Goal: Task Accomplishment & Management: Complete application form

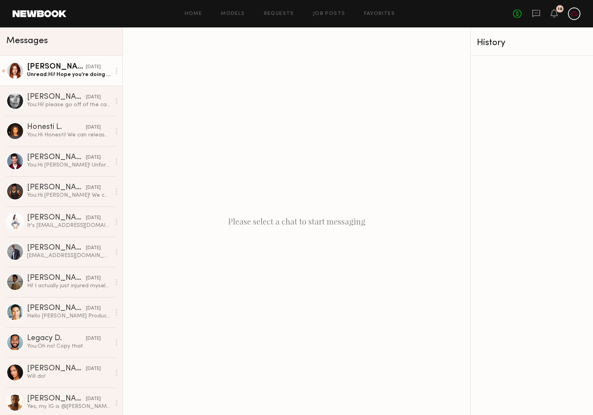
click at [76, 80] on link "[PERSON_NAME] [DATE] Unread: Hi! Hope you’re doing well! I wanted to reach out …" at bounding box center [61, 71] width 122 height 30
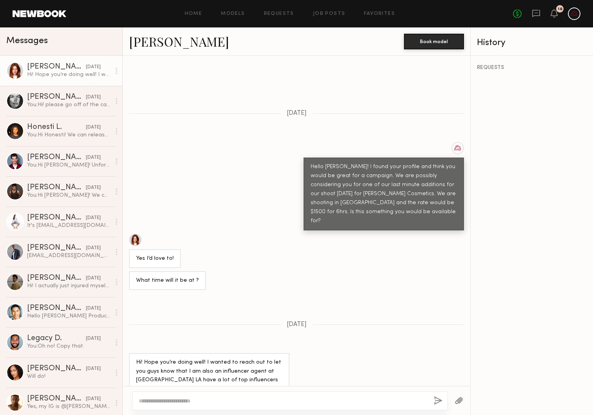
scroll to position [293, 0]
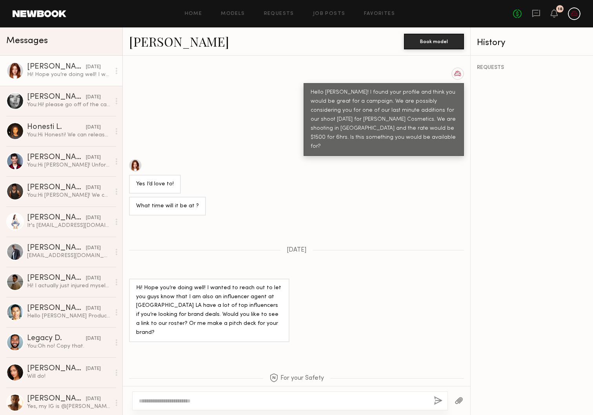
click at [222, 403] on textarea at bounding box center [283, 401] width 288 height 8
type textarea "**********"
click at [428, 406] on div "**********" at bounding box center [290, 401] width 316 height 19
drag, startPoint x: 437, startPoint y: 399, endPoint x: 437, endPoint y: 405, distance: 5.5
click at [437, 399] on button "button" at bounding box center [438, 401] width 9 height 10
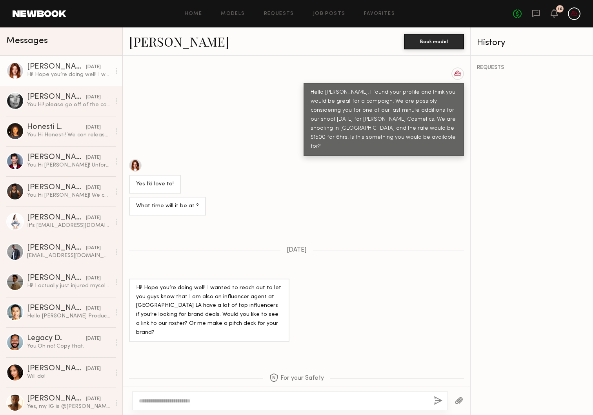
scroll to position [443, 0]
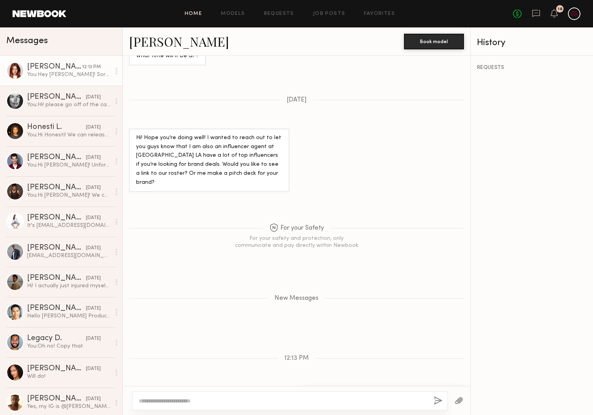
click at [198, 12] on link "Home" at bounding box center [194, 13] width 18 height 5
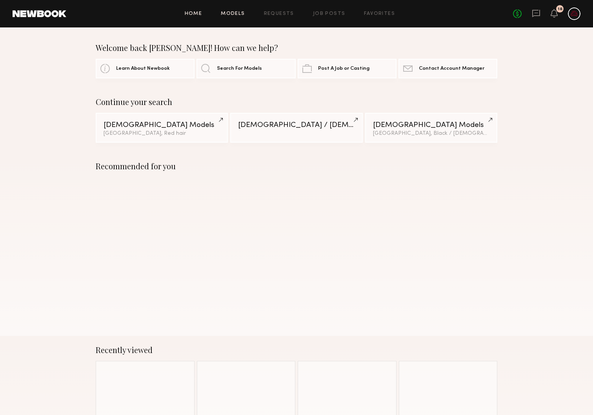
click at [240, 16] on link "Models" at bounding box center [233, 13] width 24 height 5
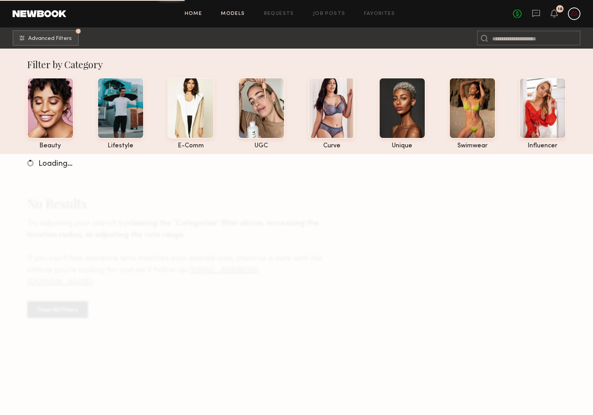
click at [199, 15] on link "Home" at bounding box center [194, 13] width 18 height 5
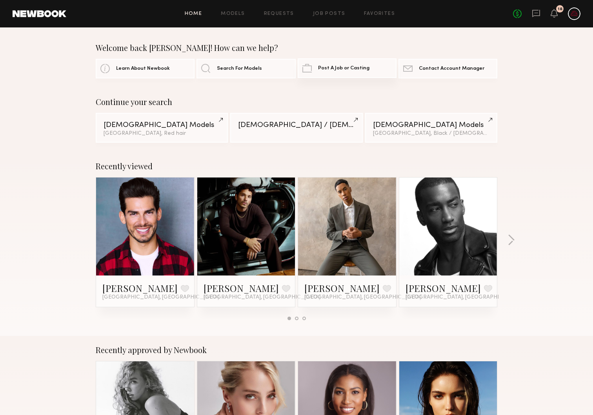
click at [348, 75] on link "Post A Job or Casting" at bounding box center [347, 68] width 99 height 20
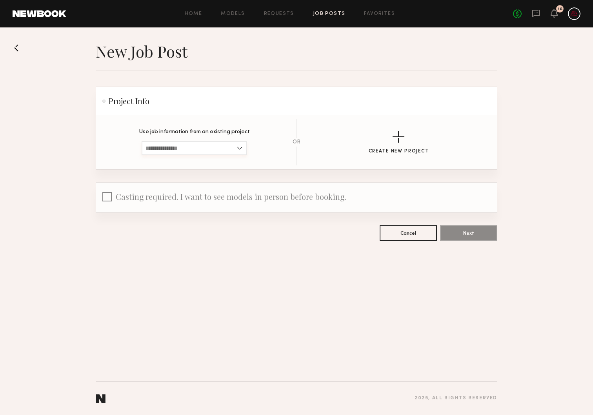
click at [226, 151] on input at bounding box center [194, 148] width 105 height 14
click at [442, 153] on section "Use job information from an existing project ANIMAL SHOOT | MODEL + DOG Campaig…" at bounding box center [297, 142] width 376 height 46
click at [402, 125] on section "Use job information from an existing project ANIMAL SHOOT | MODEL + DOG Campaig…" at bounding box center [297, 142] width 376 height 46
click at [401, 132] on div "button" at bounding box center [398, 137] width 12 height 12
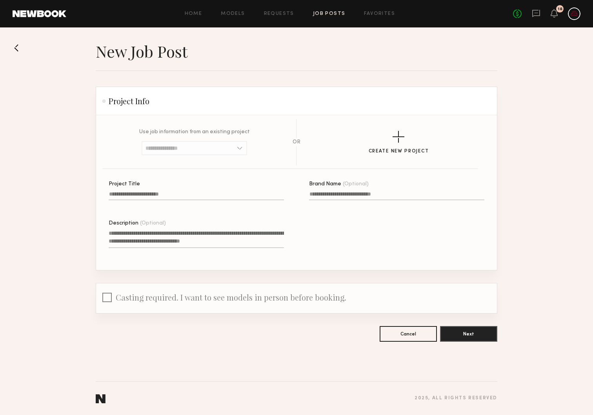
click at [174, 196] on input "Project Title" at bounding box center [196, 195] width 175 height 9
type input "**********"
click at [165, 237] on textarea "Description (Optional)" at bounding box center [196, 238] width 175 height 19
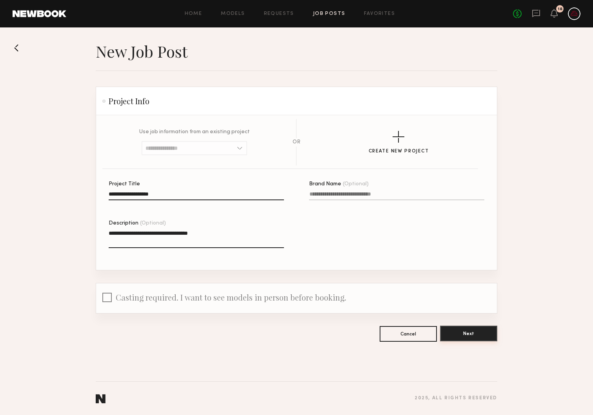
type textarea "**********"
drag, startPoint x: 457, startPoint y: 331, endPoint x: 444, endPoint y: 333, distance: 13.1
click at [457, 331] on button "Next" at bounding box center [468, 334] width 57 height 16
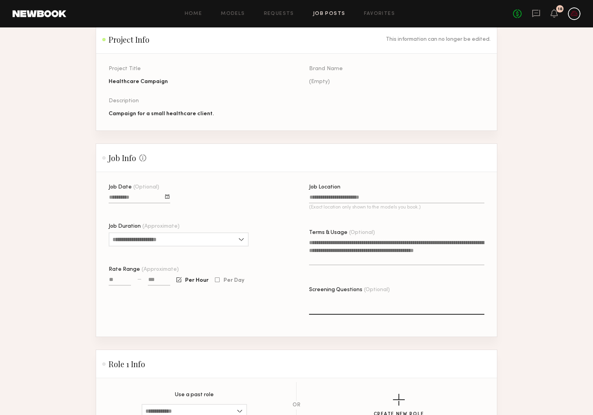
scroll to position [94, 0]
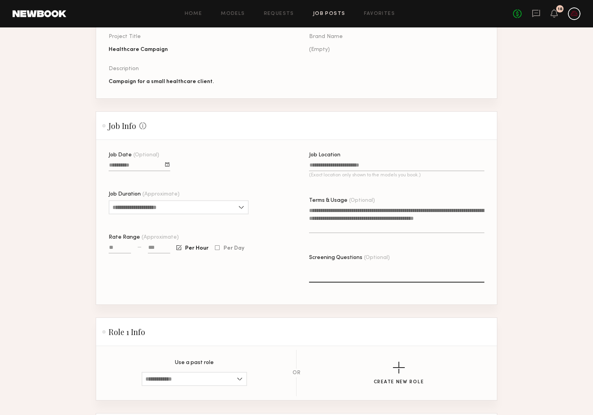
click at [155, 169] on input "Job Date (Optional)" at bounding box center [140, 166] width 62 height 9
click at [132, 233] on button "27" at bounding box center [131, 233] width 13 height 8
click at [145, 162] on div at bounding box center [140, 166] width 62 height 10
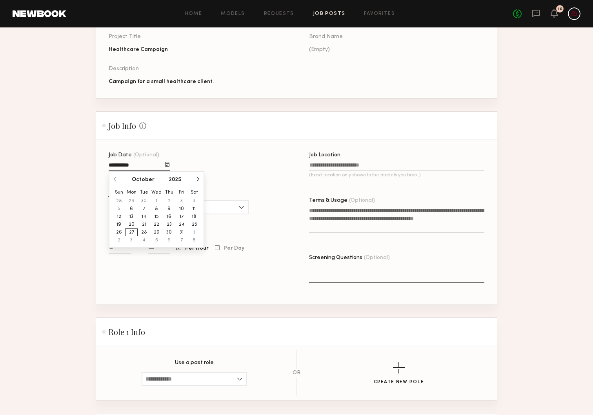
click at [140, 233] on button "28" at bounding box center [144, 233] width 13 height 8
click at [185, 206] on input "Job Duration (Approximate)" at bounding box center [179, 207] width 140 height 14
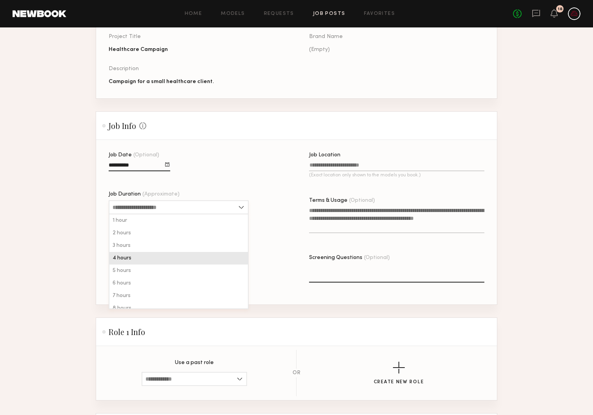
scroll to position [19, 0]
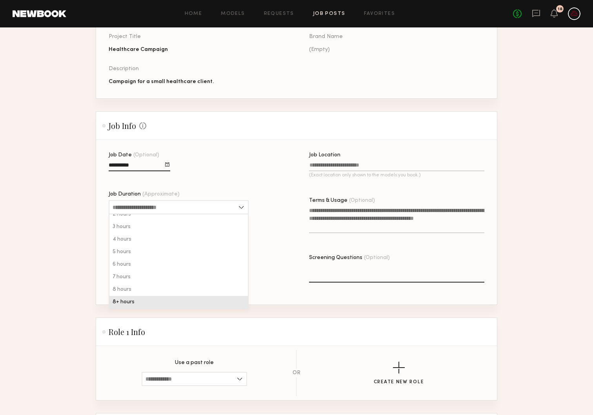
click at [187, 303] on div "8+ hours" at bounding box center [178, 302] width 138 height 13
type input "********"
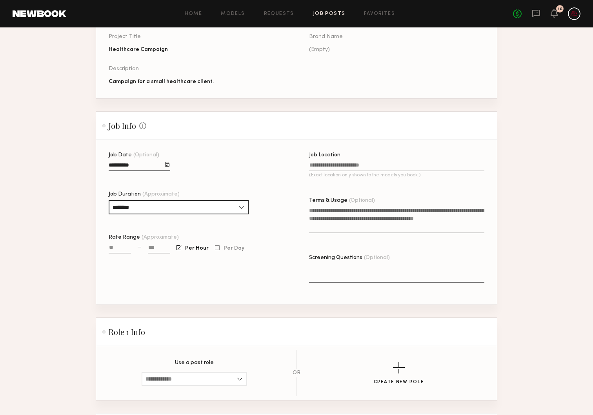
click at [119, 247] on input "Rate Range (Approximate)" at bounding box center [120, 249] width 22 height 9
type input "****"
click at [169, 253] on input at bounding box center [159, 248] width 22 height 9
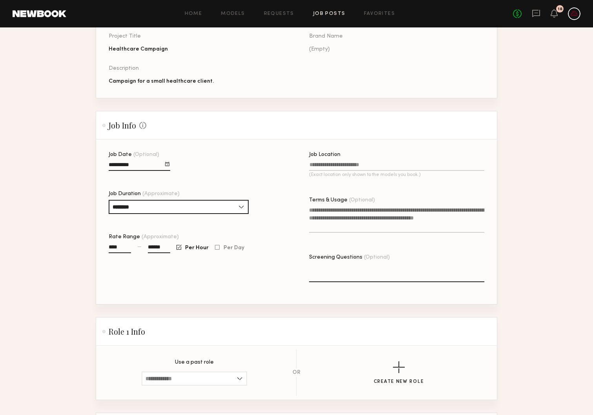
type input "******"
click at [212, 250] on div "Per Hour Per Day" at bounding box center [210, 247] width 68 height 7
click at [216, 248] on div at bounding box center [217, 247] width 5 height 5
click at [344, 166] on input "Job Location (Exact location only shown to the models you book.)" at bounding box center [396, 166] width 175 height 9
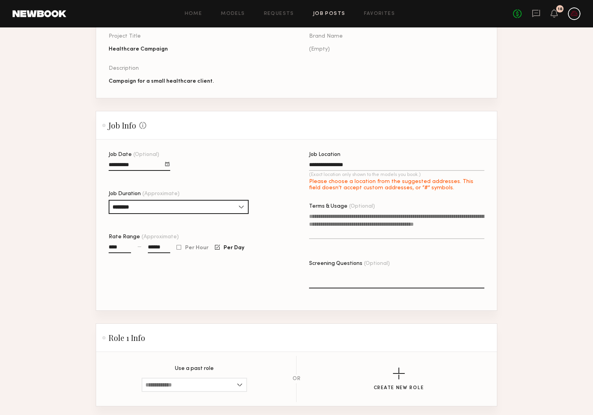
type input "**********"
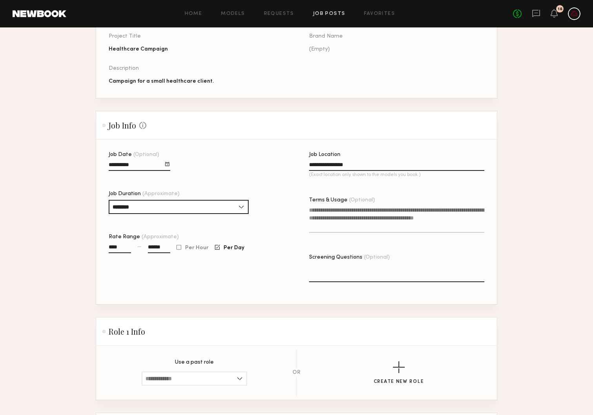
click at [365, 217] on textarea "Terms & Usage (Optional)" at bounding box center [396, 219] width 175 height 27
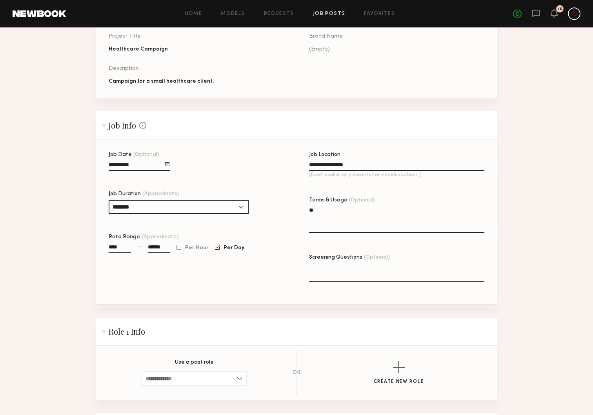
type textarea "*"
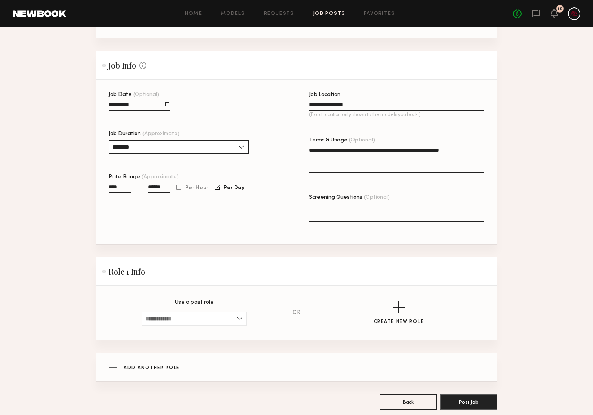
scroll to position [195, 0]
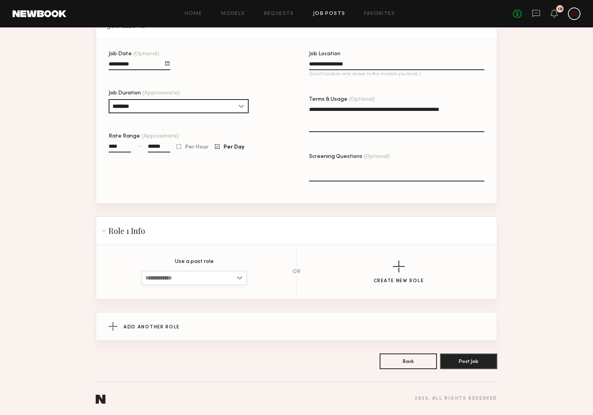
type textarea "**********"
click at [169, 283] on input at bounding box center [194, 278] width 105 height 14
click at [426, 268] on div "Create New Role" at bounding box center [398, 272] width 171 height 23
click at [401, 272] on div "button" at bounding box center [399, 267] width 12 height 12
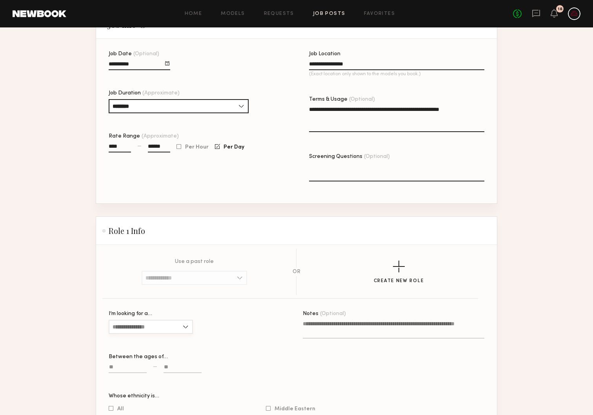
drag, startPoint x: 176, startPoint y: 317, endPoint x: 174, endPoint y: 329, distance: 12.0
click at [174, 326] on div "I’m looking for a… [DEMOGRAPHIC_DATA] [DEMOGRAPHIC_DATA] All" at bounding box center [151, 326] width 84 height 31
click at [174, 329] on input "I’m looking for a…" at bounding box center [151, 327] width 84 height 14
click at [154, 355] on div "[DEMOGRAPHIC_DATA]" at bounding box center [150, 353] width 83 height 13
type input "****"
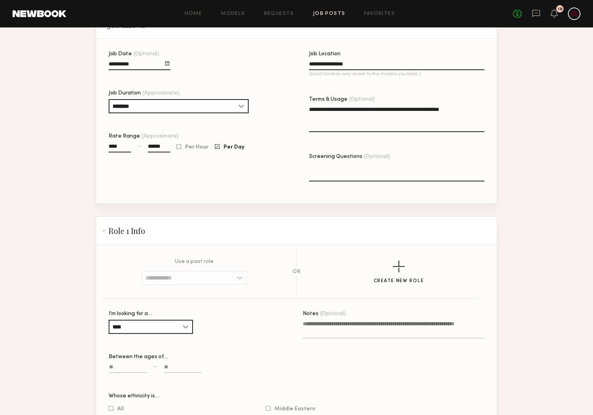
click at [122, 373] on label at bounding box center [128, 372] width 38 height 18
click at [122, 373] on input at bounding box center [128, 368] width 38 height 9
click at [122, 366] on input at bounding box center [128, 368] width 38 height 9
type input "**"
click at [171, 367] on input at bounding box center [182, 368] width 38 height 9
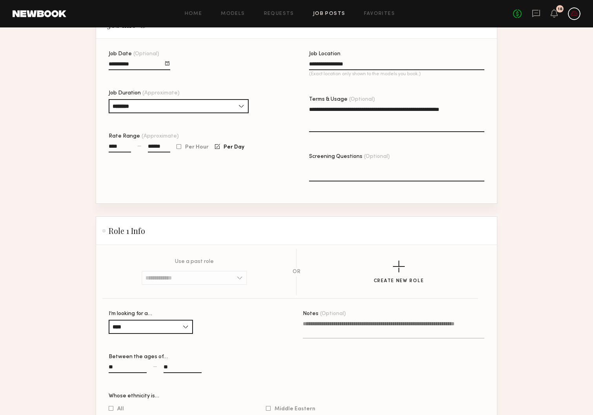
type input "**"
click at [347, 328] on textarea "Notes (Optional)" at bounding box center [393, 329] width 181 height 19
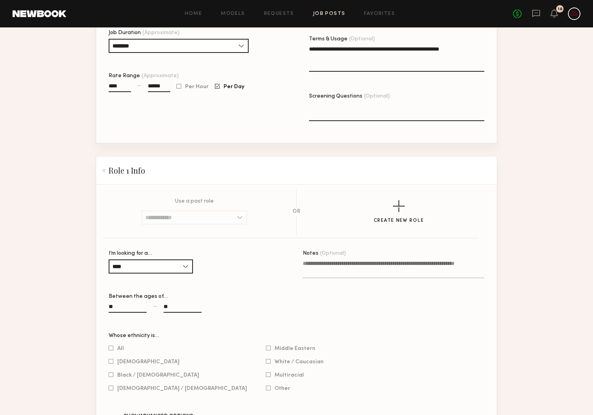
scroll to position [257, 0]
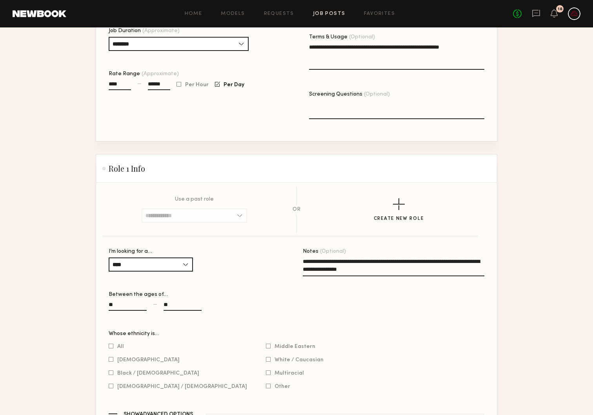
type textarea "**********"
click at [110, 362] on div "[DEMOGRAPHIC_DATA]" at bounding box center [178, 359] width 138 height 7
click at [110, 361] on div at bounding box center [111, 359] width 5 height 5
drag, startPoint x: 575, startPoint y: 308, endPoint x: 567, endPoint y: 307, distance: 8.3
click at [575, 308] on section "**********" at bounding box center [296, 149] width 593 height 731
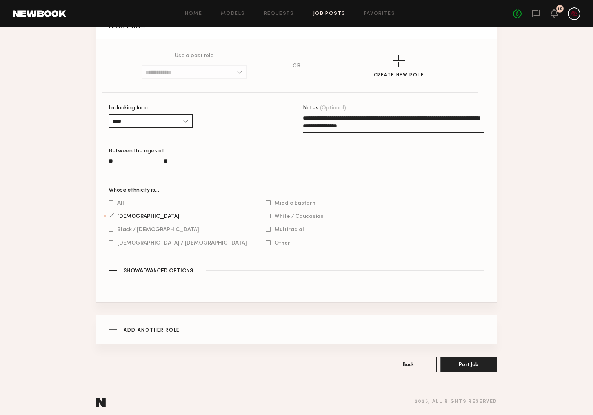
scroll to position [405, 0]
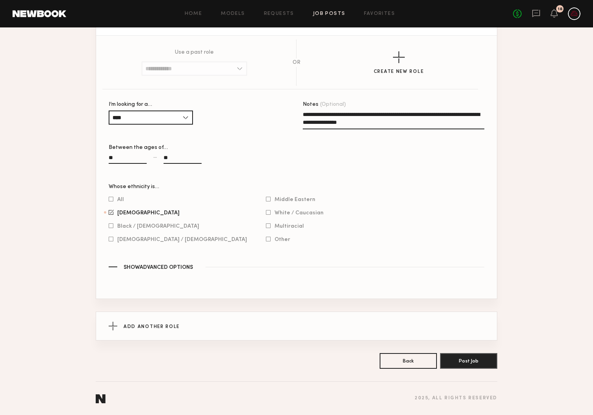
click at [161, 265] on span "Show Advanced Options" at bounding box center [157, 267] width 69 height 5
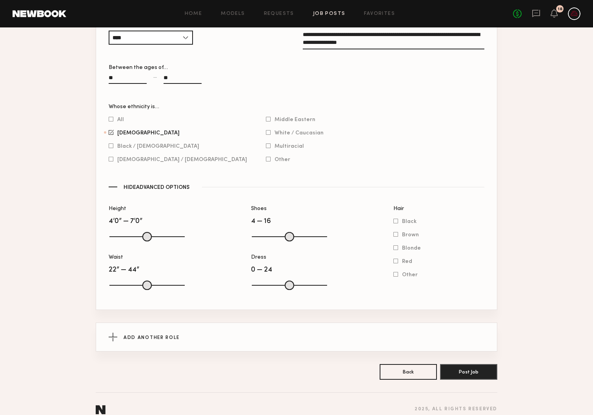
scroll to position [496, 0]
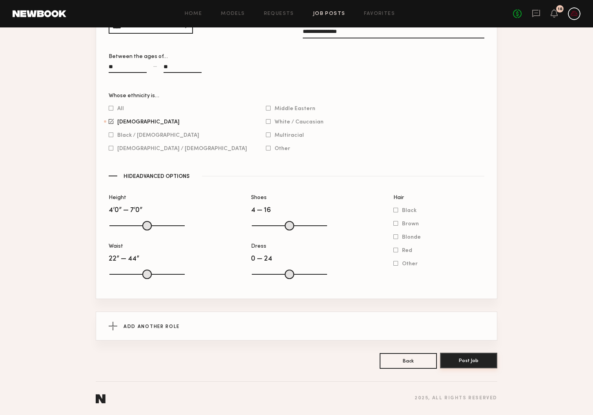
click at [466, 367] on button "Post Job" at bounding box center [468, 361] width 57 height 16
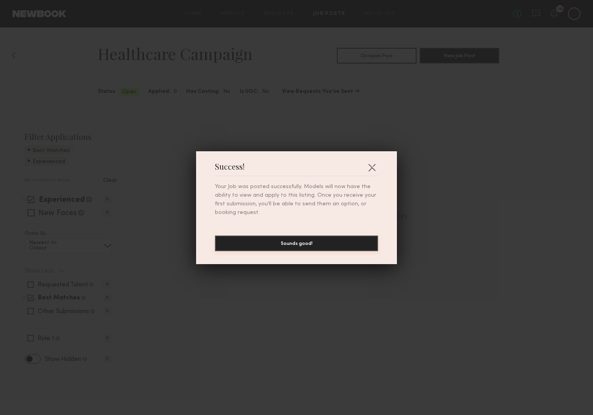
click at [325, 246] on button "Sounds good!" at bounding box center [296, 244] width 163 height 16
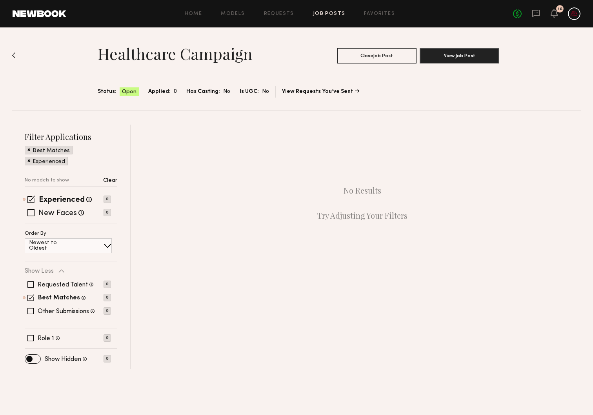
click at [195, 9] on div "Home Models Requests Job Posts Favorites Sign Out No fees up to $5,000 18" at bounding box center [323, 13] width 514 height 13
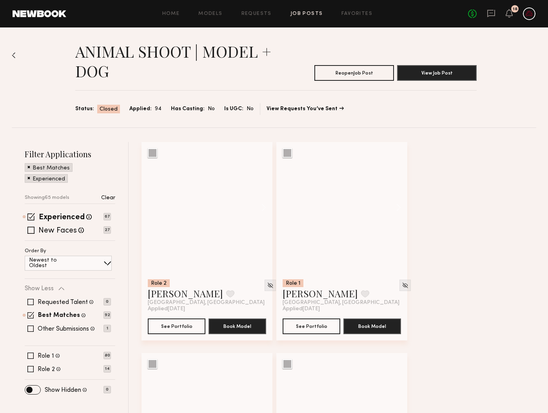
click at [313, 15] on link "Job Posts" at bounding box center [306, 13] width 33 height 5
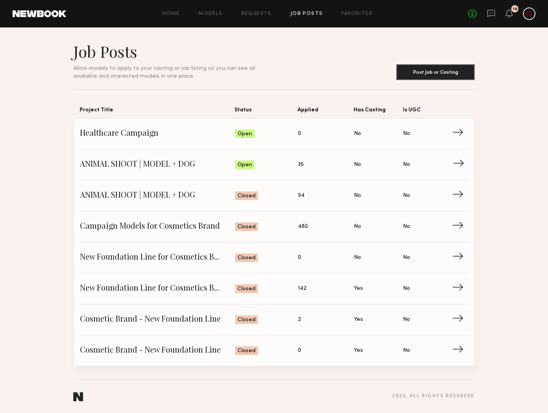
click at [281, 160] on span "Status: Open" at bounding box center [266, 165] width 63 height 12
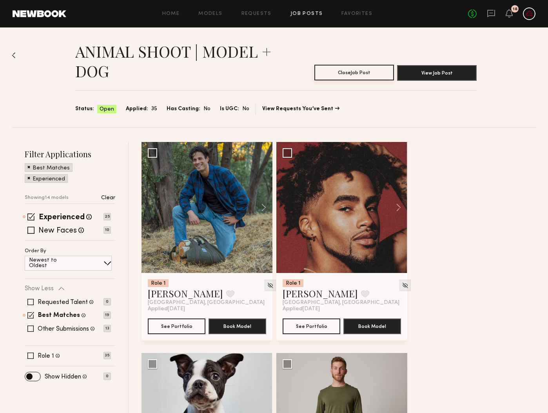
click at [354, 74] on button "Close Job Post" at bounding box center [354, 73] width 80 height 16
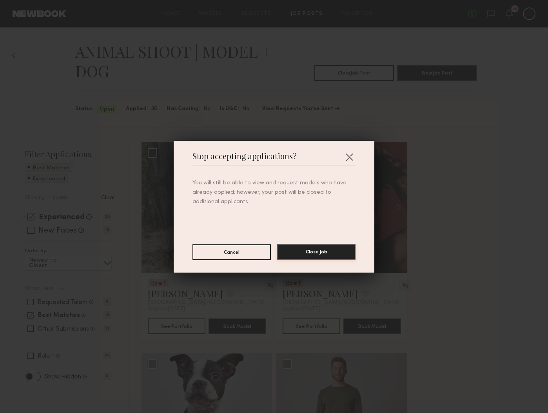
click at [314, 255] on button "Close Job" at bounding box center [316, 252] width 78 height 16
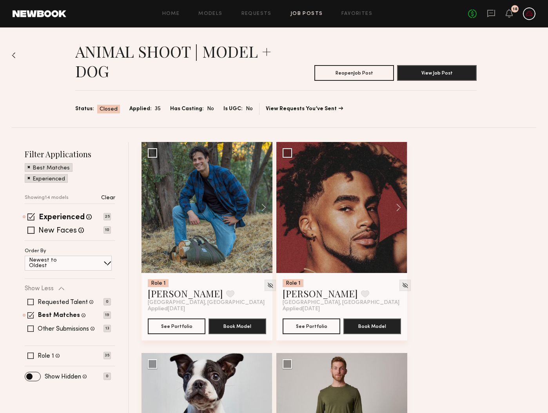
click at [298, 12] on link "Job Posts" at bounding box center [306, 13] width 33 height 5
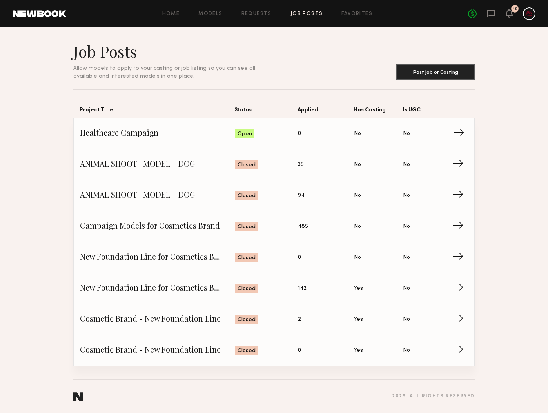
click at [303, 132] on span "Applied: 0" at bounding box center [326, 134] width 56 height 12
